Goal: Information Seeking & Learning: Check status

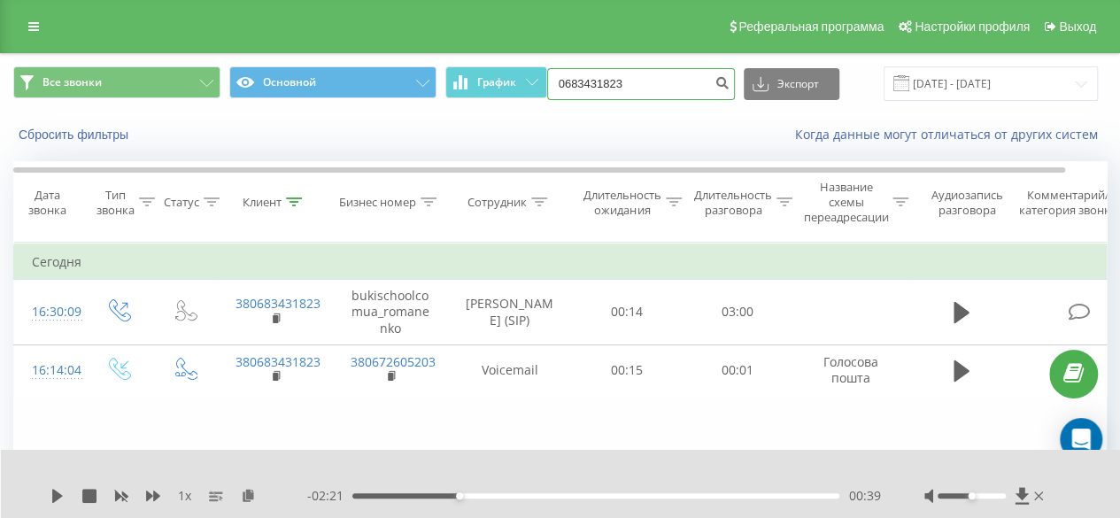
click at [644, 89] on input "0683431823" at bounding box center [641, 84] width 188 height 32
paste input "976694057"
type input "0976694057"
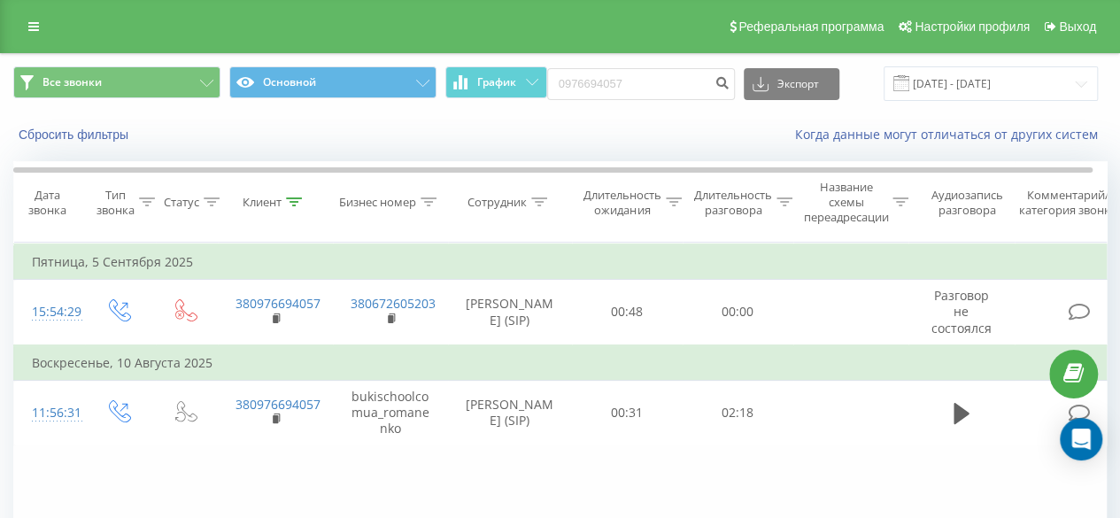
click at [724, 276] on td "Пятница, 5 Сентября 2025" at bounding box center [580, 261] width 1133 height 35
click at [597, 77] on input "0976694057" at bounding box center [641, 84] width 188 height 32
paste input "684403101"
type input "0684403101"
